Goal: Information Seeking & Learning: Check status

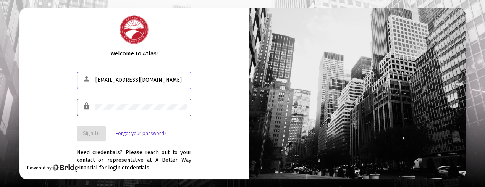
type input "[EMAIL_ADDRESS][DOMAIN_NAME]"
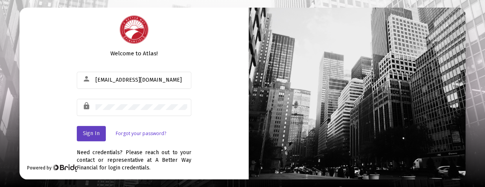
click at [95, 130] on span "Sign In" at bounding box center [91, 133] width 17 height 6
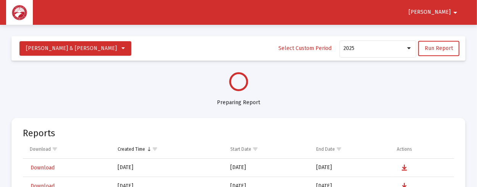
select select "View all"
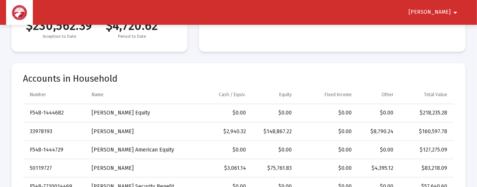
scroll to position [254, 0]
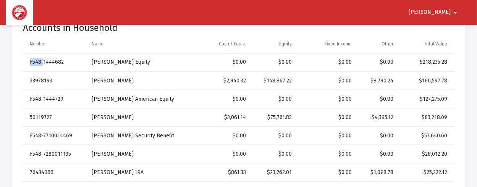
drag, startPoint x: 42, startPoint y: 54, endPoint x: 459, endPoint y: 174, distance: 433.7
click at [459, 174] on mat-card "Accounts in Household Number Name Cash / Equiv. Equity Fixed Income Other Total…" at bounding box center [238, 122] width 454 height 218
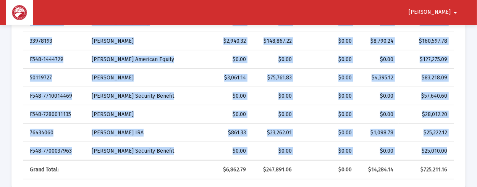
drag, startPoint x: 459, startPoint y: 174, endPoint x: 448, endPoint y: 181, distance: 12.4
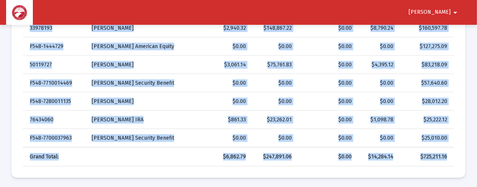
click at [443, 162] on td "$725,211.16" at bounding box center [425, 157] width 55 height 18
click at [449, 155] on td "$725,211.16" at bounding box center [425, 157] width 55 height 18
click at [456, 9] on mat-icon "arrow_drop_down" at bounding box center [454, 12] width 9 height 15
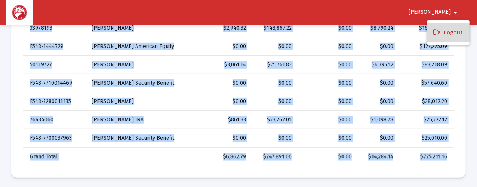
click at [460, 29] on button "Logout" at bounding box center [448, 32] width 43 height 18
